Goal: Task Accomplishment & Management: Manage account settings

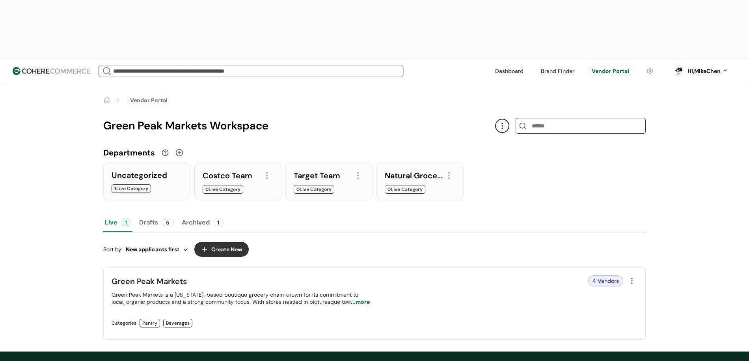
click at [655, 65] on link at bounding box center [650, 71] width 17 height 12
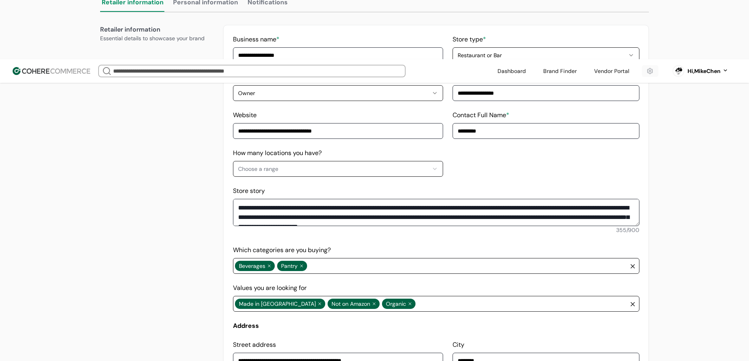
scroll to position [217, 0]
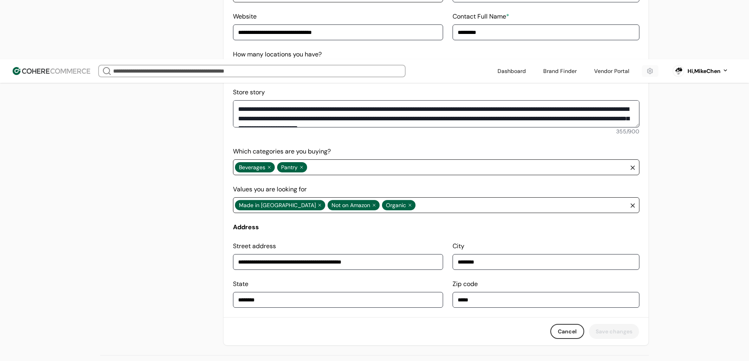
click at [404, 160] on div "Beverages Pantry" at bounding box center [431, 167] width 393 height 15
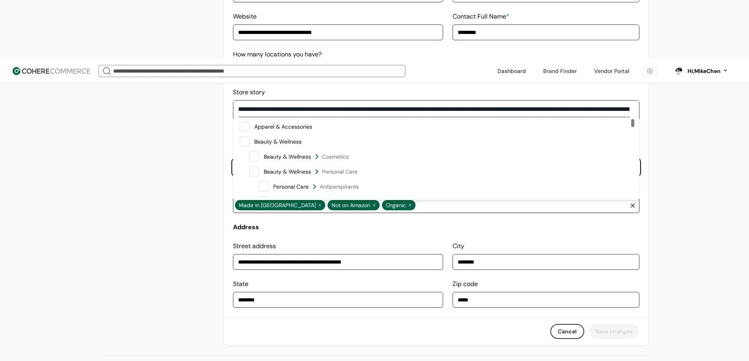
click at [364, 162] on span "Beauty & Wellness Cosmetics" at bounding box center [447, 157] width 371 height 12
click at [607, 292] on input "*****" at bounding box center [545, 300] width 187 height 16
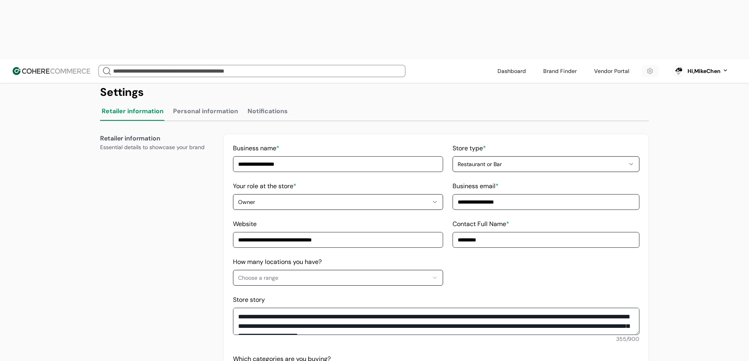
scroll to position [0, 0]
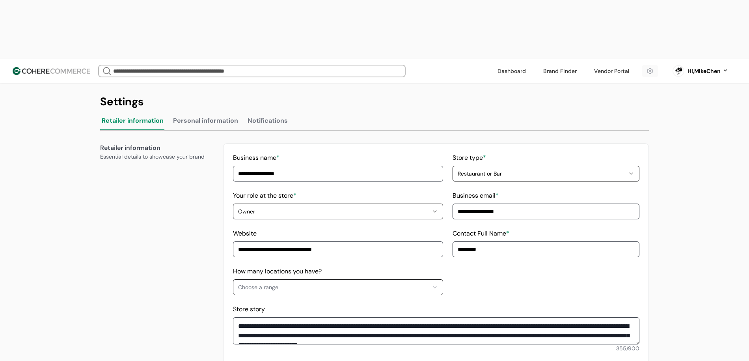
click at [612, 65] on link at bounding box center [611, 71] width 45 height 12
